Goal: Transaction & Acquisition: Obtain resource

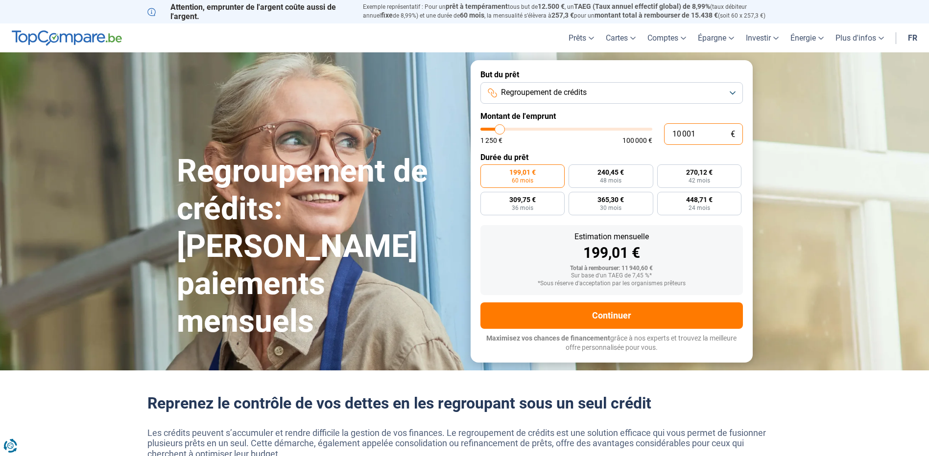
drag, startPoint x: 708, startPoint y: 135, endPoint x: 628, endPoint y: 130, distance: 80.4
click at [629, 130] on div "10 001 € 1 250 € 100 000 €" at bounding box center [611, 134] width 262 height 22
type input "10000"
radio input "true"
type input "1"
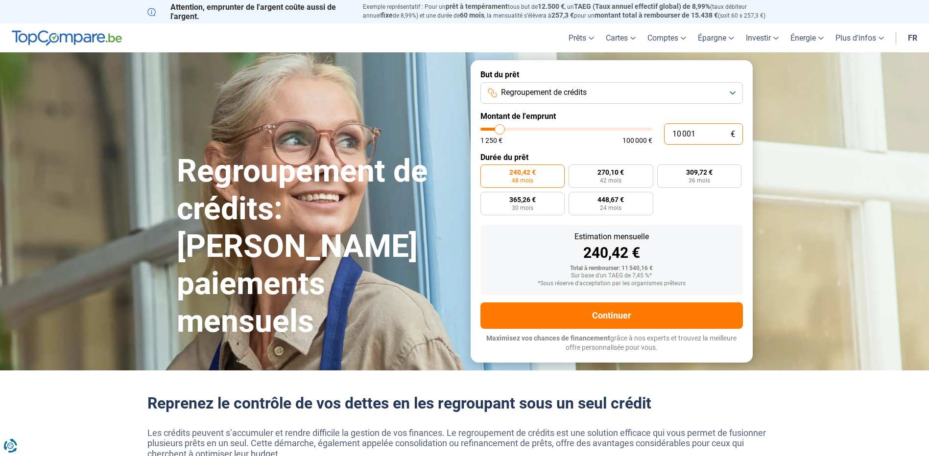
type input "1250"
type input "13"
type input "1250"
type input "136"
type input "1250"
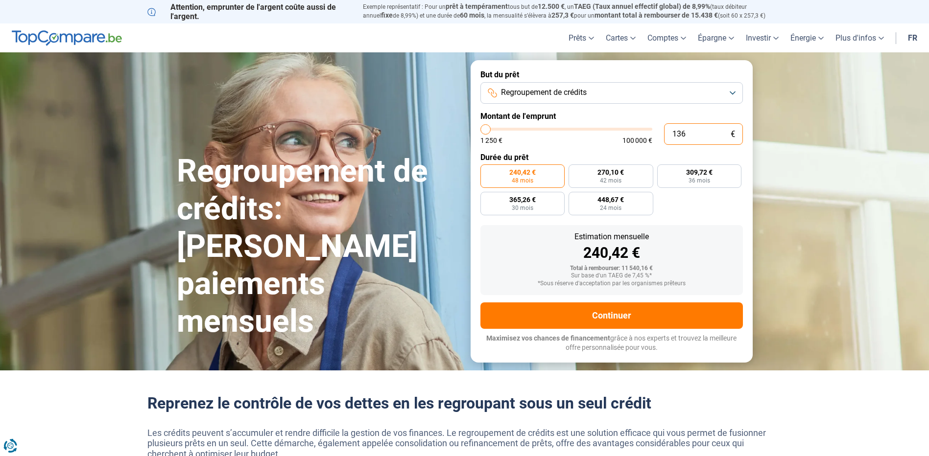
type input "1 366"
type input "1250"
type input "13 667"
type input "13750"
radio input "false"
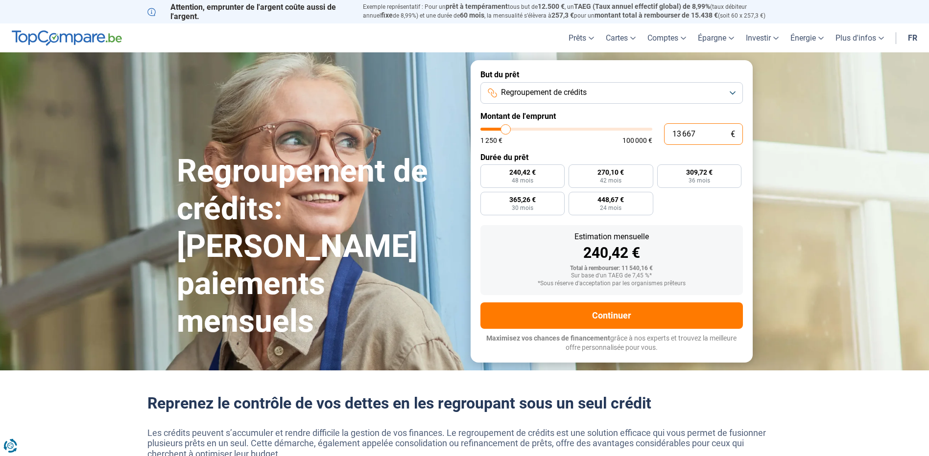
type input "136 677"
type input "100000"
type input "100 000"
type input "100000"
radio input "false"
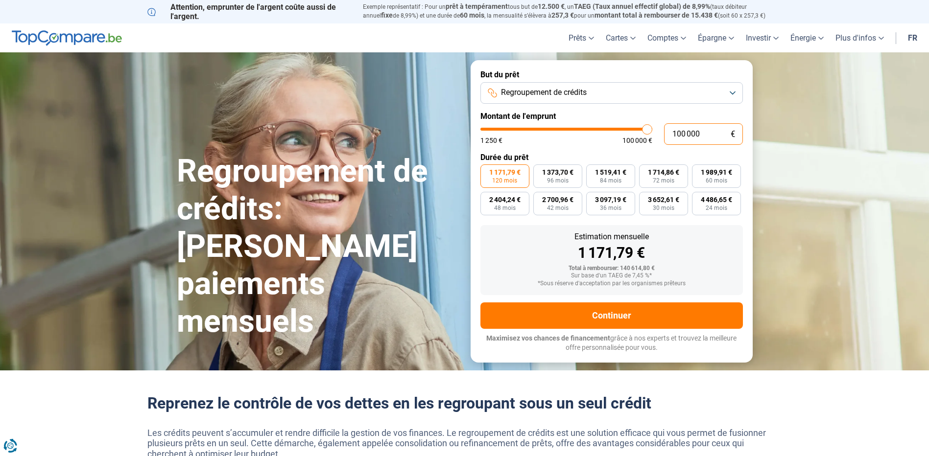
click at [718, 134] on input "100 000" at bounding box center [703, 134] width 79 height 22
drag, startPoint x: 716, startPoint y: 135, endPoint x: 617, endPoint y: 127, distance: 99.2
click at [617, 127] on div "100 000 € 1 250 € 100 000 €" at bounding box center [611, 134] width 262 height 22
type input "1"
type input "1250"
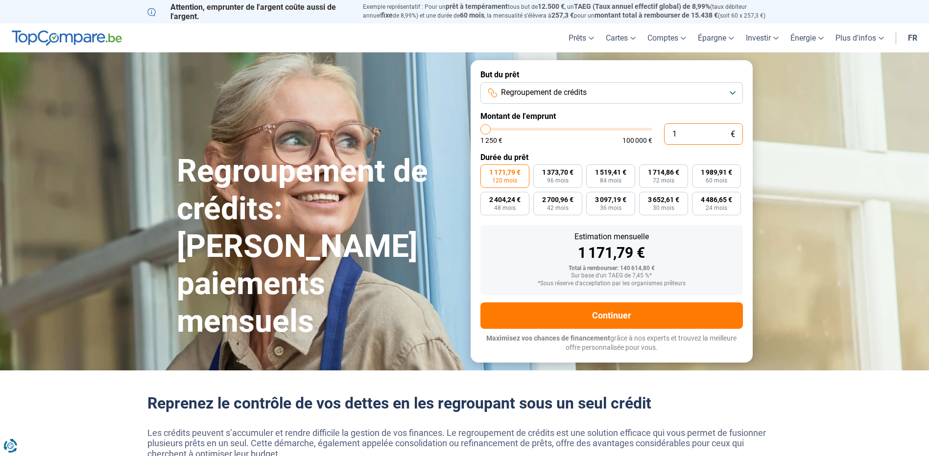
type input "14"
type input "1250"
type input "140"
type input "1250"
type input "1 400"
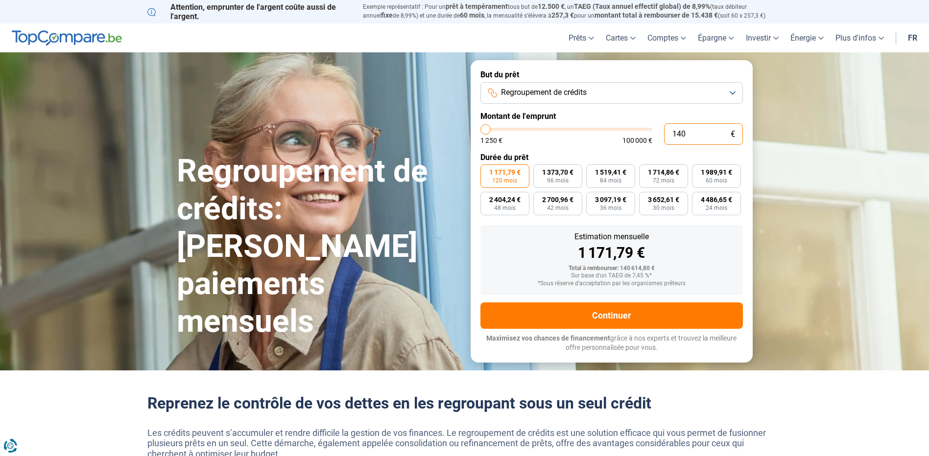
type input "1500"
type input "14 000"
type input "14000"
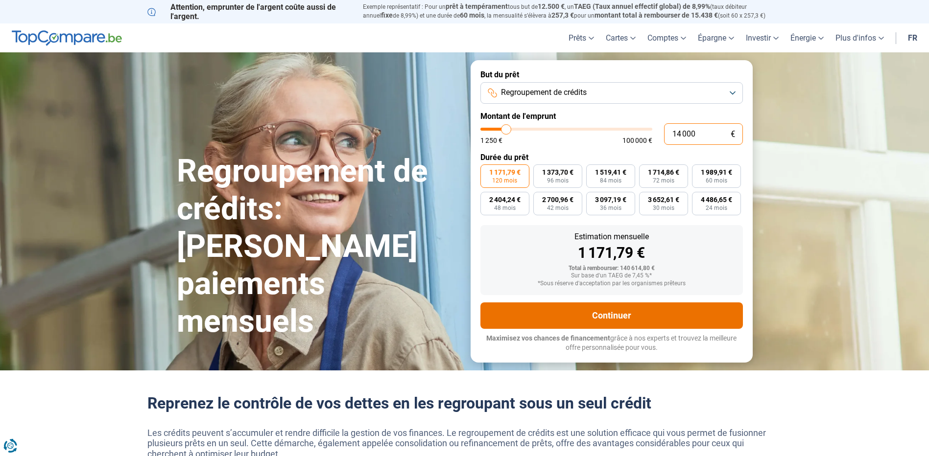
radio input "true"
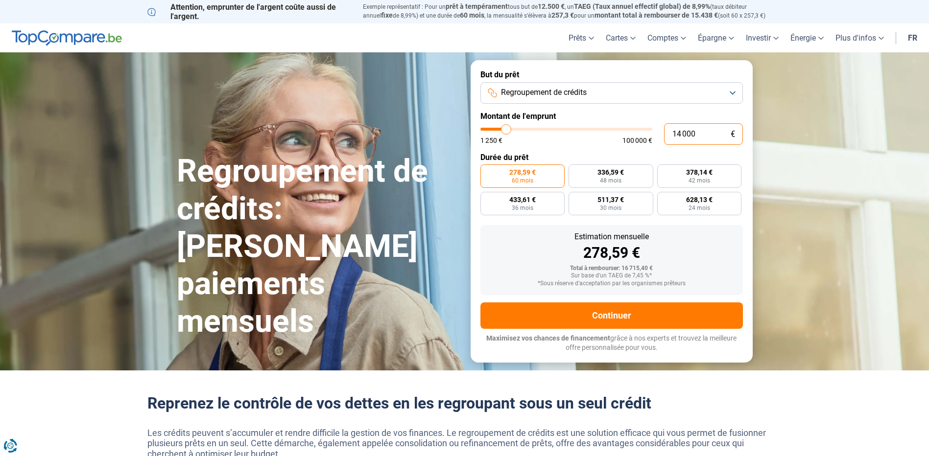
type input "14 000"
click at [697, 209] on span "24 mois" at bounding box center [699, 208] width 22 height 6
click at [663, 198] on input "628,13 € 24 mois" at bounding box center [660, 195] width 6 height 6
radio input "true"
click at [608, 175] on span "336,59 €" at bounding box center [610, 172] width 26 height 7
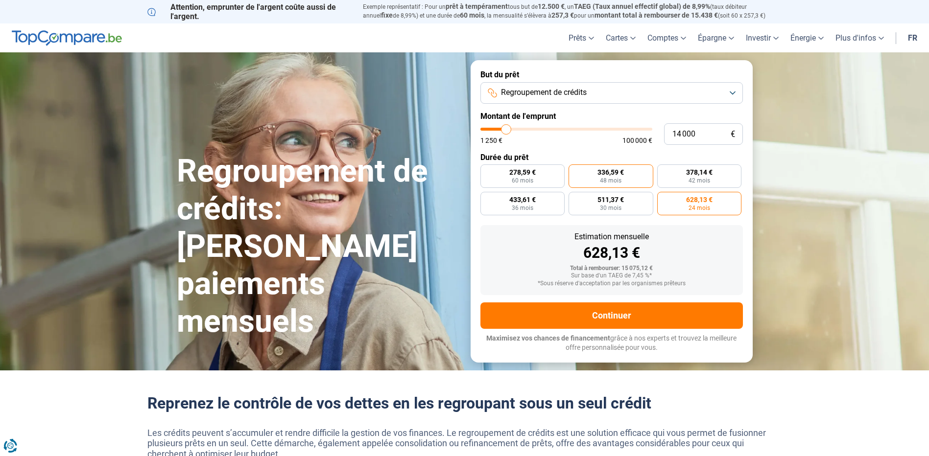
click at [575, 171] on input "336,59 € 48 mois" at bounding box center [571, 168] width 6 height 6
radio input "true"
click at [529, 179] on span "60 mois" at bounding box center [523, 181] width 22 height 6
click at [487, 171] on input "278,59 € 60 mois" at bounding box center [483, 168] width 6 height 6
radio input "true"
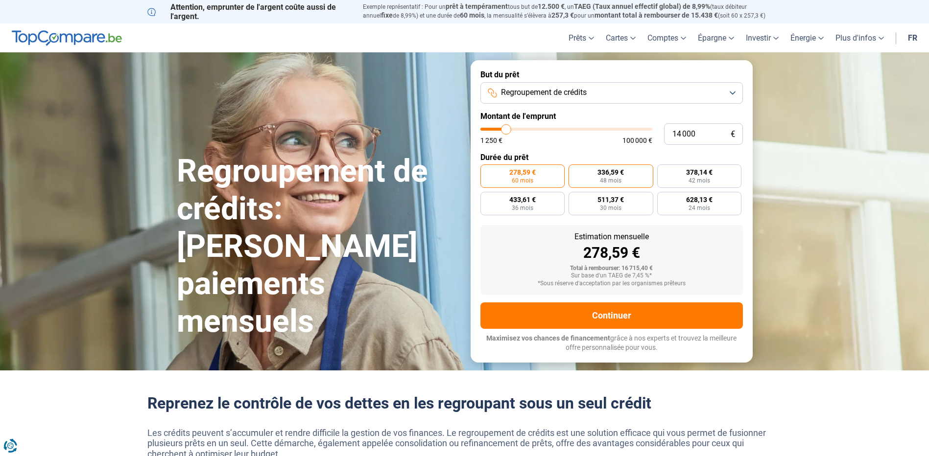
click at [575, 174] on label "336,59 € 48 mois" at bounding box center [610, 177] width 85 height 24
click at [575, 171] on input "336,59 € 48 mois" at bounding box center [571, 168] width 6 height 6
radio input "true"
click at [680, 177] on label "378,14 € 42 mois" at bounding box center [699, 177] width 85 height 24
click at [663, 171] on input "378,14 € 42 mois" at bounding box center [660, 168] width 6 height 6
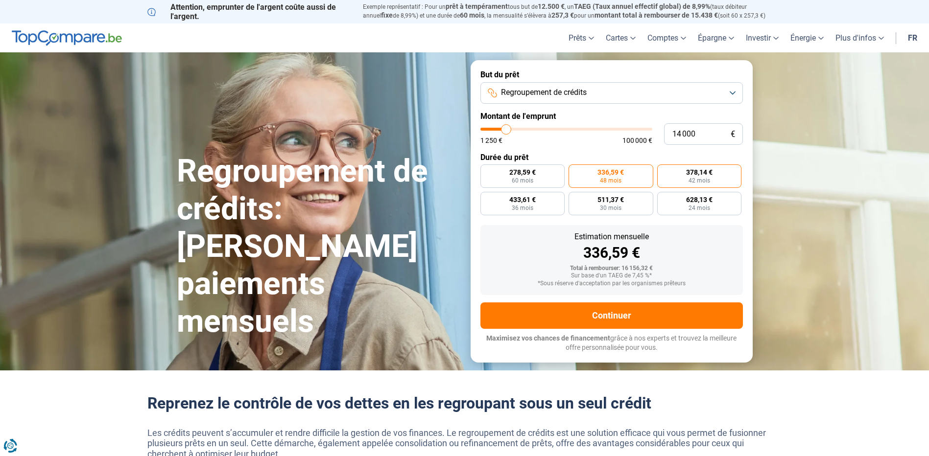
radio input "true"
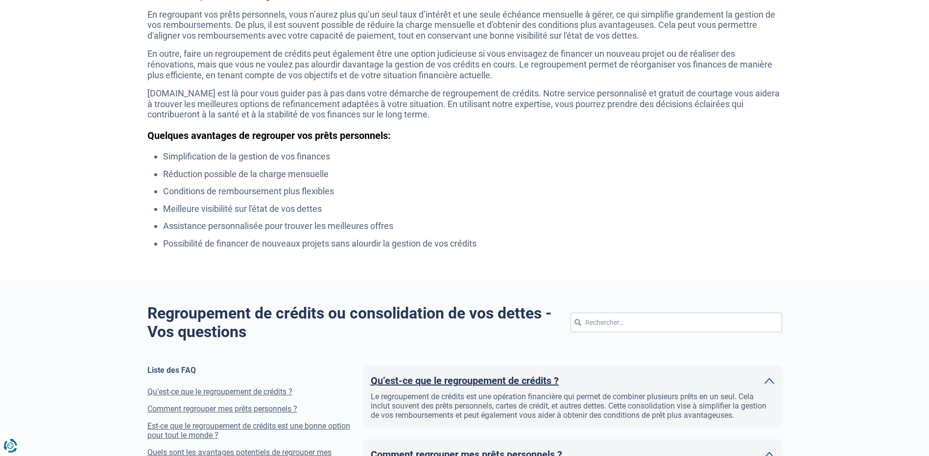
scroll to position [441, 0]
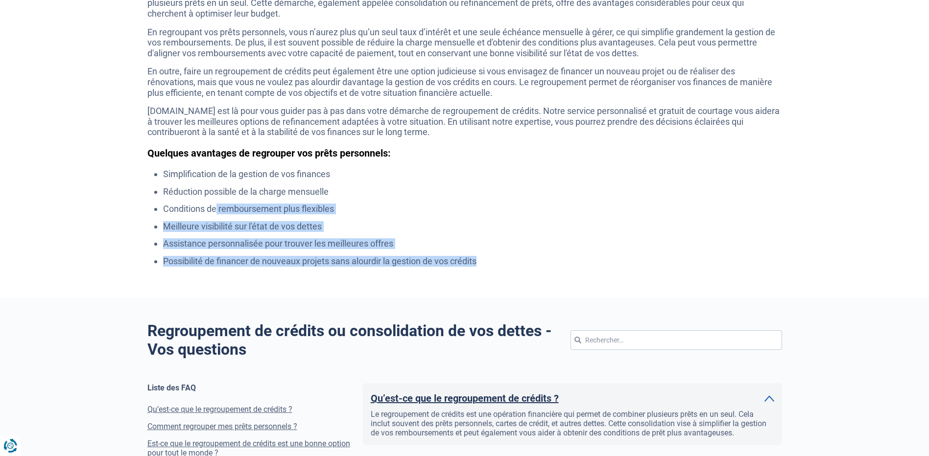
drag, startPoint x: 217, startPoint y: 205, endPoint x: 504, endPoint y: 263, distance: 292.3
click at [504, 263] on ul "Simplification de la gestion de vos finances Réduction possible de la charge me…" at bounding box center [464, 218] width 635 height 98
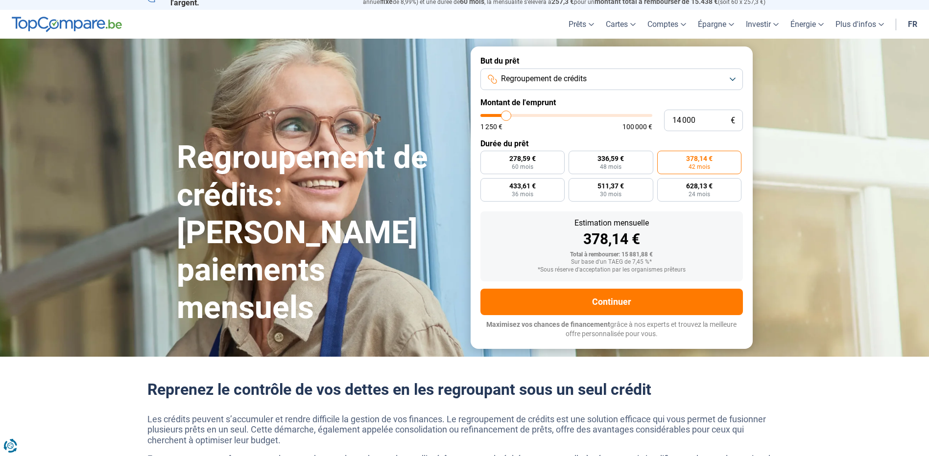
scroll to position [0, 0]
